Goal: Obtain resource: Obtain resource

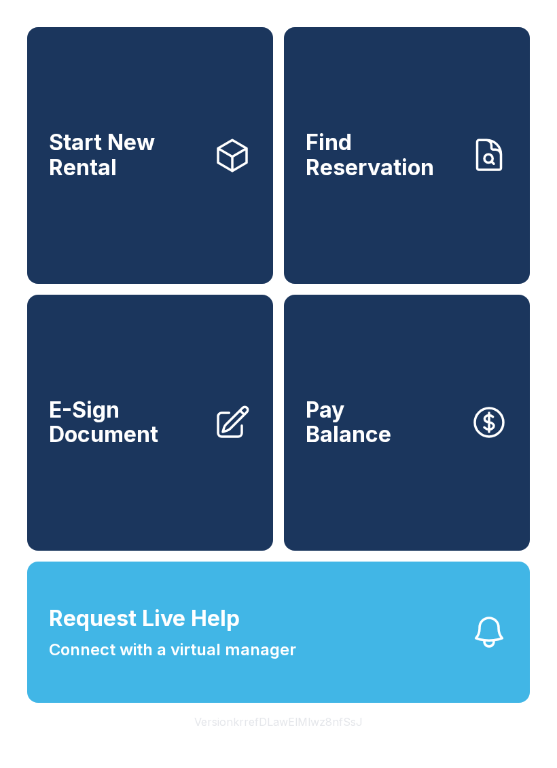
click at [196, 420] on link "E-Sign Document" at bounding box center [150, 423] width 246 height 257
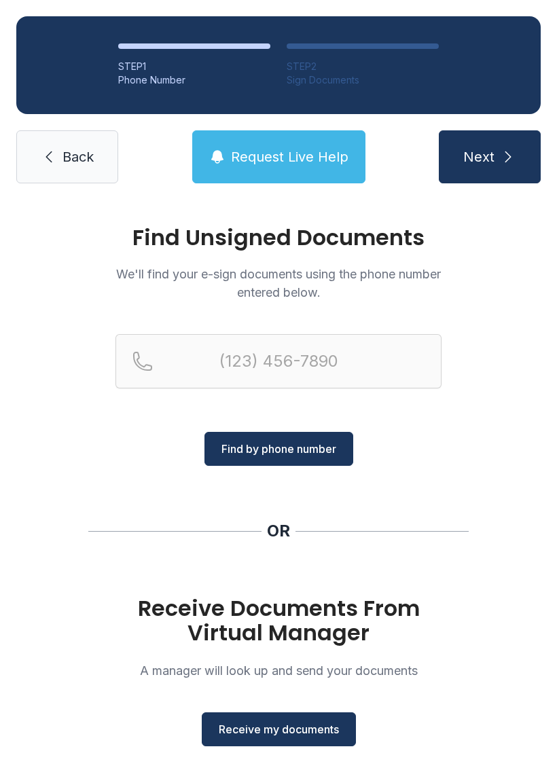
click at [289, 733] on span "Receive my documents" at bounding box center [279, 729] width 120 height 16
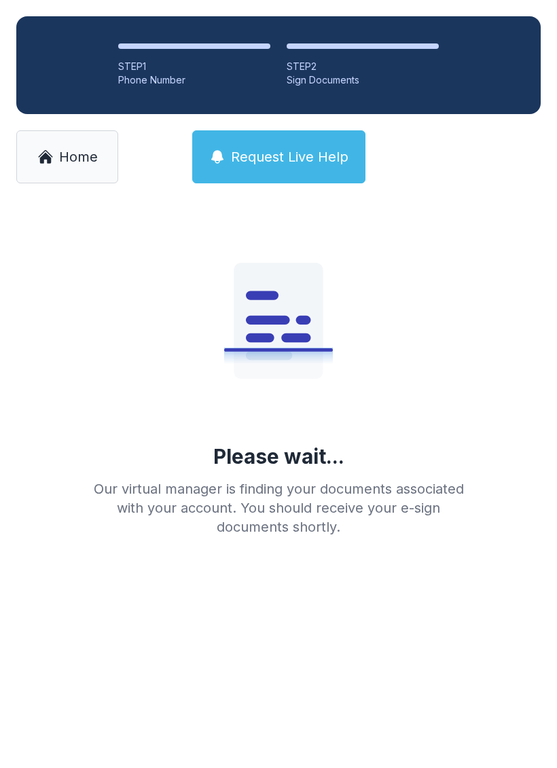
click at [303, 722] on main "Please wait... Our virtual manager is finding your documents associated with yo…" at bounding box center [278, 484] width 557 height 568
click at [302, 721] on main "Please wait... Our virtual manager is finding your documents associated with yo…" at bounding box center [278, 484] width 557 height 568
click at [265, 711] on main "Please wait... Our virtual manager is finding your documents associated with yo…" at bounding box center [278, 484] width 557 height 568
click at [264, 711] on main "Please wait... Our virtual manager is finding your documents associated with yo…" at bounding box center [278, 484] width 557 height 568
click at [208, 680] on main "Please wait... Our virtual manager is finding your documents associated with yo…" at bounding box center [278, 484] width 557 height 568
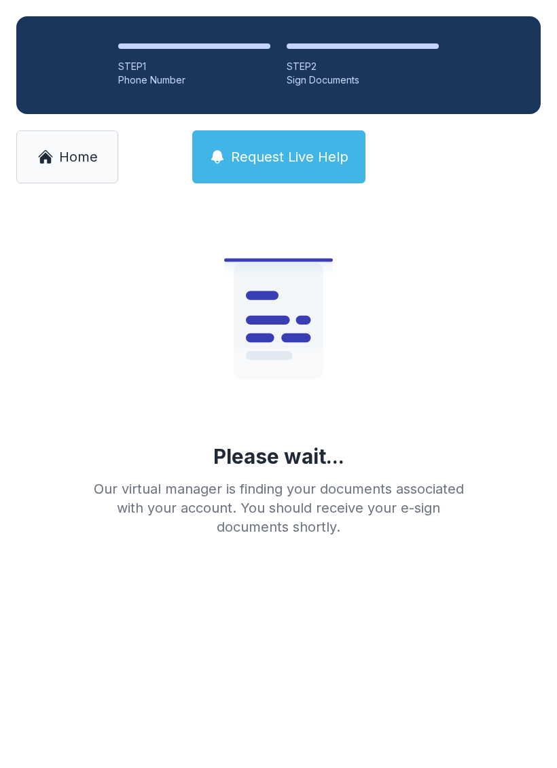
click at [208, 680] on main "Please wait... Our virtual manager is finding your documents associated with yo…" at bounding box center [278, 484] width 557 height 568
click at [264, 645] on main "Please wait... Our virtual manager is finding your documents associated with yo…" at bounding box center [278, 484] width 557 height 568
click at [264, 644] on main "Please wait... Our virtual manager is finding your documents associated with yo…" at bounding box center [278, 484] width 557 height 568
click at [278, 643] on main "Please wait... Our virtual manager is finding your documents associated with yo…" at bounding box center [278, 484] width 557 height 568
click at [238, 701] on main "Please wait... Our virtual manager is finding your documents associated with yo…" at bounding box center [278, 484] width 557 height 568
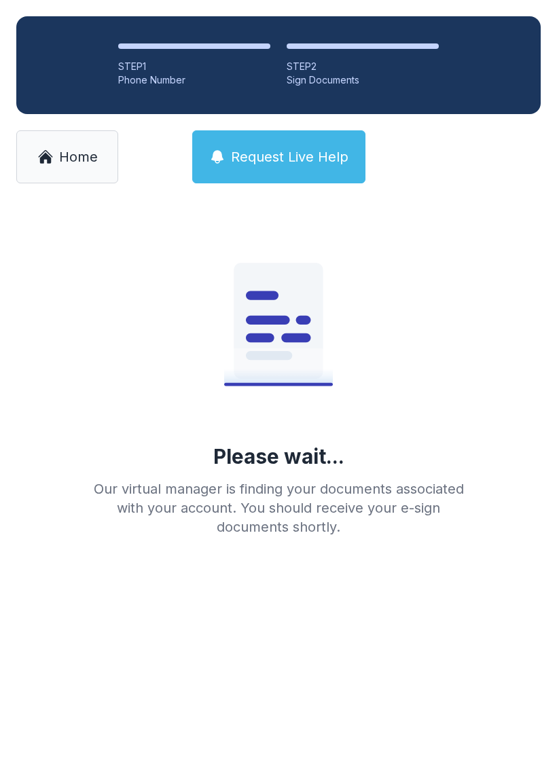
click at [207, 695] on main "Please wait... Our virtual manager is finding your documents associated with yo…" at bounding box center [278, 484] width 557 height 568
click at [281, 717] on main "Please wait... Our virtual manager is finding your documents associated with yo…" at bounding box center [278, 484] width 557 height 568
click at [270, 718] on main "Please wait... Our virtual manager is finding your documents associated with yo…" at bounding box center [278, 484] width 557 height 568
click at [269, 718] on main "Please wait... Our virtual manager is finding your documents associated with yo…" at bounding box center [278, 484] width 557 height 568
click at [231, 725] on main "Please wait... Our virtual manager is finding your documents associated with yo…" at bounding box center [278, 484] width 557 height 568
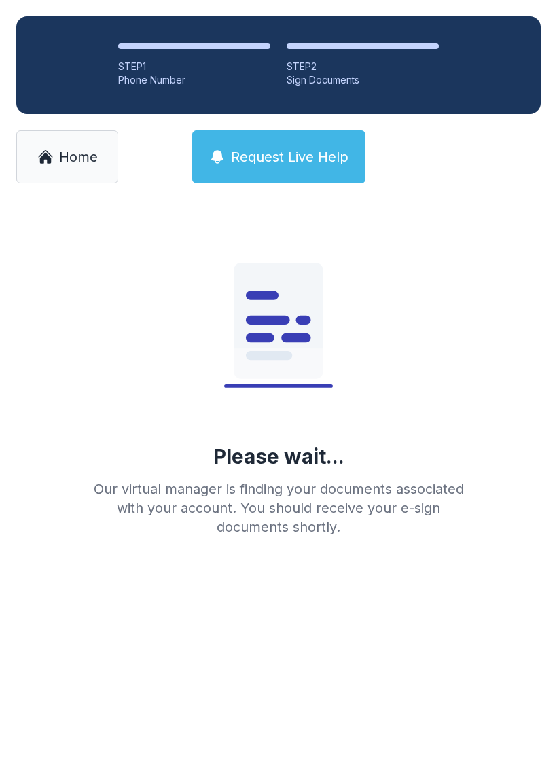
click at [295, 760] on main "Please wait... Our virtual manager is finding your documents associated with yo…" at bounding box center [278, 484] width 557 height 568
click at [251, 718] on main "Please wait... Our virtual manager is finding your documents associated with yo…" at bounding box center [278, 484] width 557 height 568
click at [258, 732] on main "Please wait... Our virtual manager is finding your documents associated with yo…" at bounding box center [278, 484] width 557 height 568
